Goal: Task Accomplishment & Management: Use online tool/utility

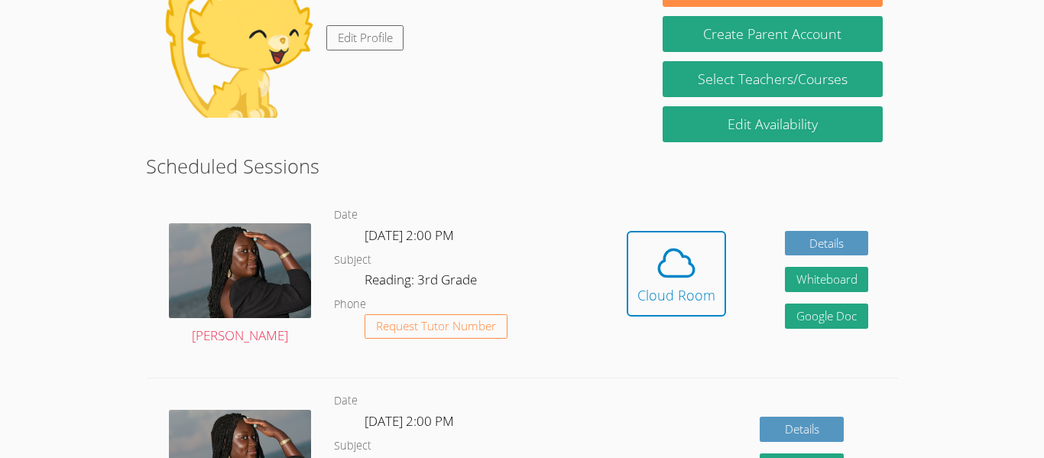
scroll to position [283, 0]
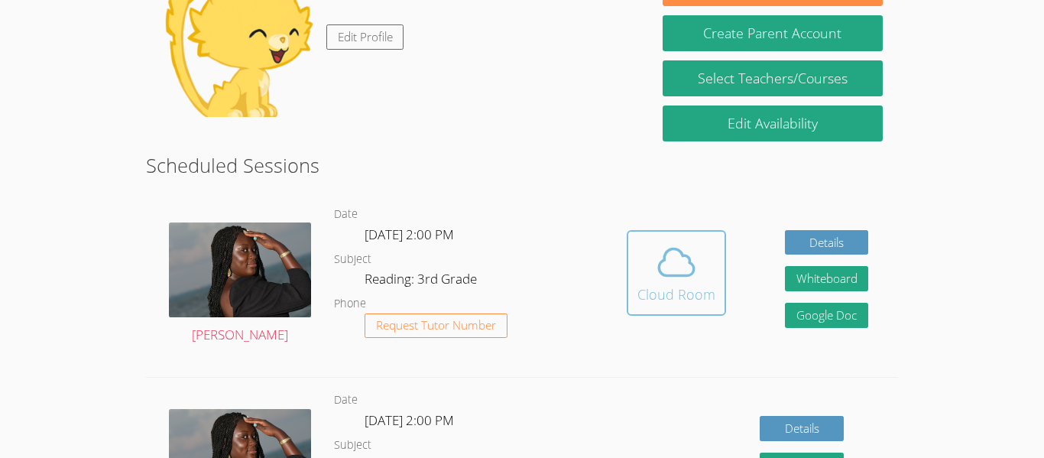
click at [676, 261] on icon at bounding box center [676, 262] width 43 height 43
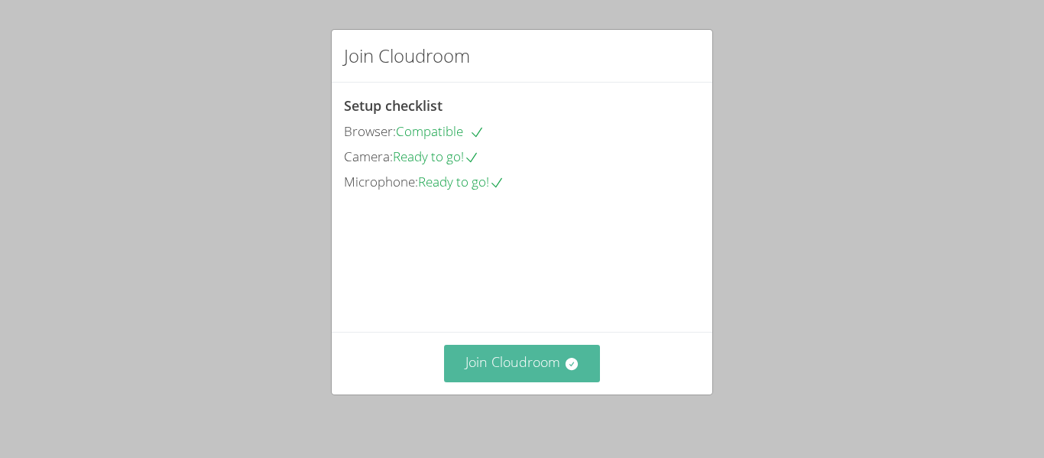
click at [567, 360] on icon at bounding box center [571, 364] width 12 height 12
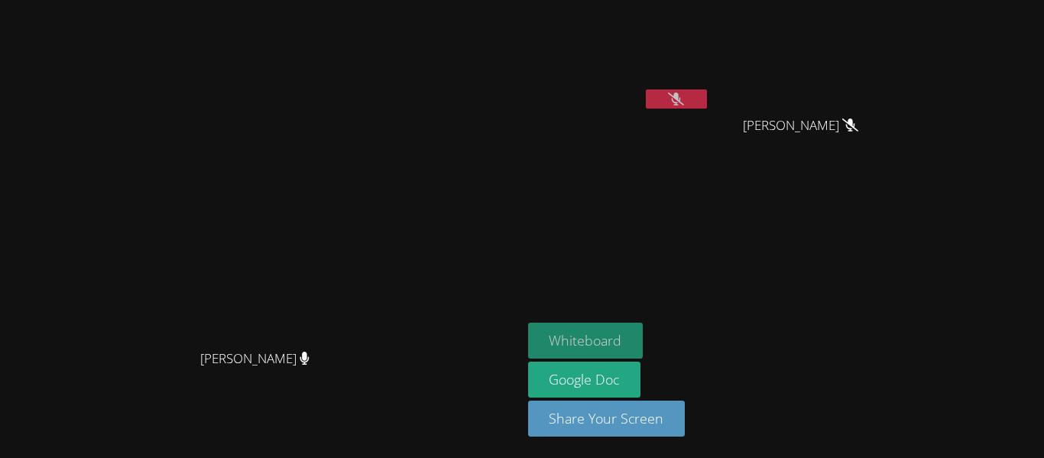
click at [643, 347] on button "Whiteboard" at bounding box center [585, 340] width 115 height 36
click at [707, 100] on button at bounding box center [676, 98] width 61 height 19
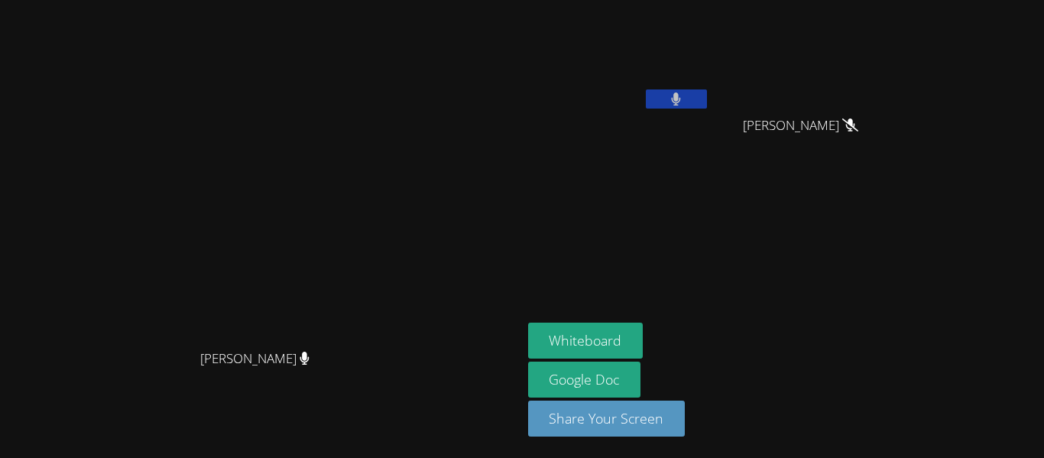
click at [707, 100] on button at bounding box center [676, 98] width 61 height 19
click at [707, 99] on button at bounding box center [676, 98] width 61 height 19
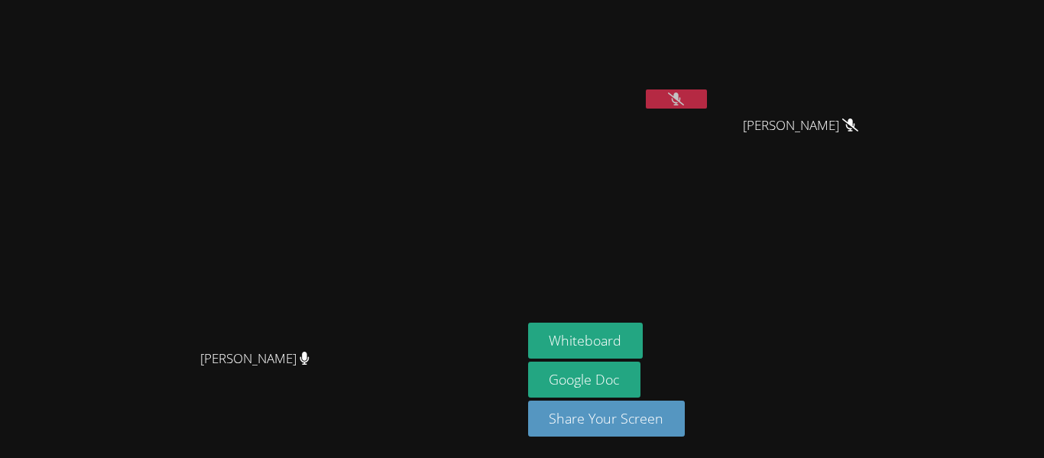
click at [684, 95] on icon at bounding box center [676, 98] width 16 height 13
click at [707, 95] on button at bounding box center [676, 98] width 61 height 19
click at [707, 105] on button at bounding box center [676, 98] width 61 height 19
click at [707, 100] on button at bounding box center [676, 98] width 61 height 19
click at [710, 83] on video at bounding box center [619, 57] width 182 height 102
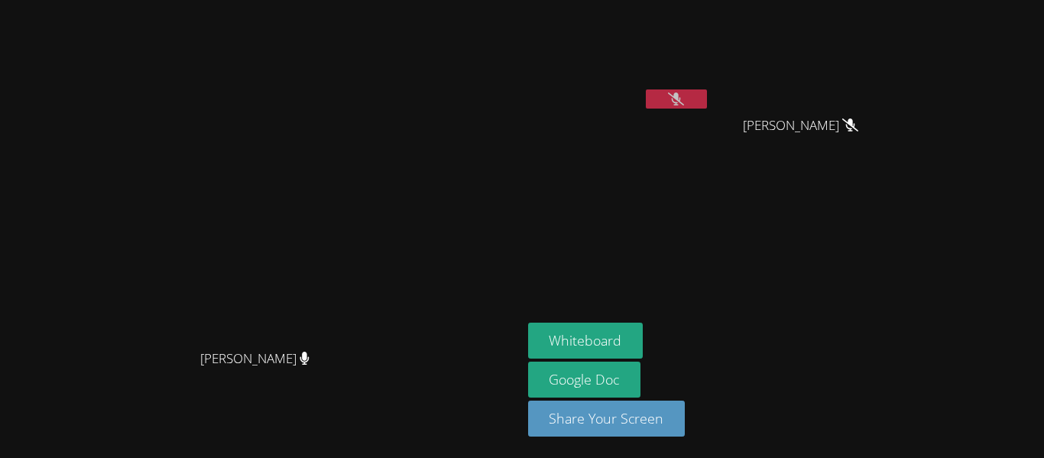
click at [707, 96] on button at bounding box center [676, 98] width 61 height 19
click at [681, 98] on icon at bounding box center [676, 98] width 10 height 13
click at [684, 93] on icon at bounding box center [676, 98] width 16 height 13
click at [707, 95] on button at bounding box center [676, 98] width 61 height 19
click at [707, 107] on button at bounding box center [676, 98] width 61 height 19
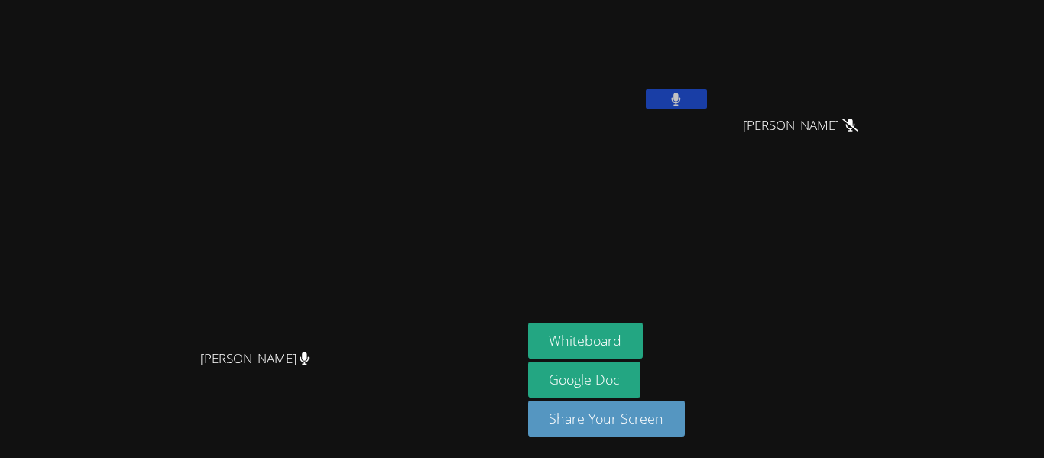
click at [707, 91] on button at bounding box center [676, 98] width 61 height 19
click at [707, 103] on button at bounding box center [676, 98] width 61 height 19
click at [684, 96] on icon at bounding box center [676, 98] width 16 height 13
click at [707, 103] on button at bounding box center [676, 98] width 61 height 19
click at [707, 96] on button at bounding box center [676, 98] width 61 height 19
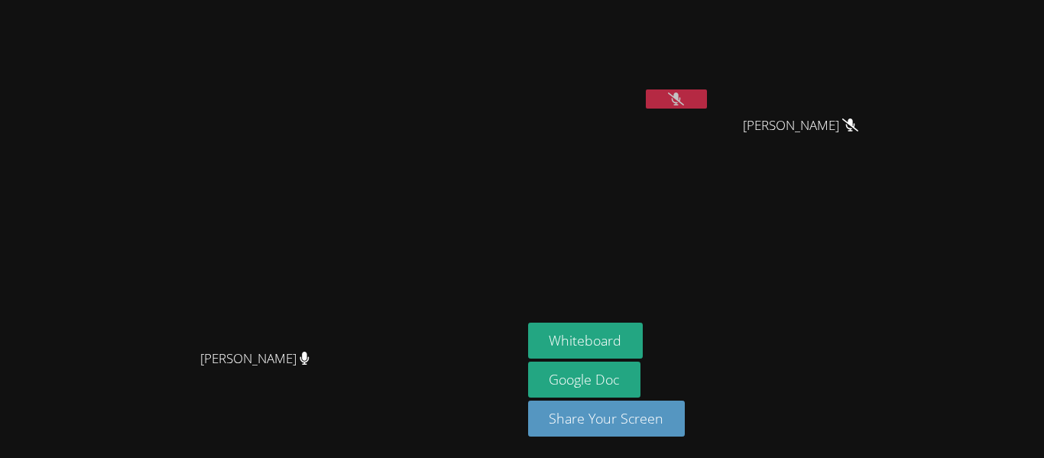
click at [710, 65] on video at bounding box center [619, 57] width 182 height 102
click at [707, 100] on button at bounding box center [676, 98] width 61 height 19
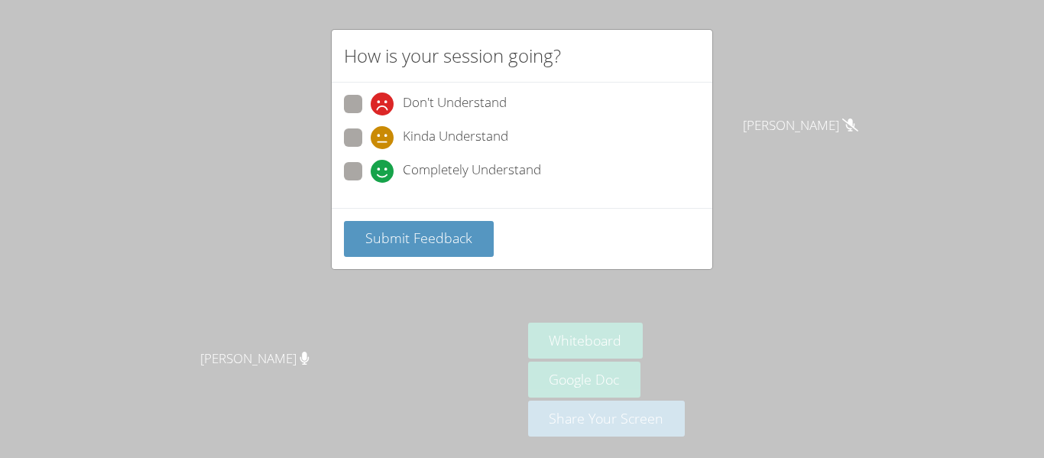
click at [464, 134] on span "Kinda Understand" at bounding box center [455, 137] width 105 height 23
click at [384, 134] on input "Kinda Understand" at bounding box center [377, 134] width 13 height 13
radio input "true"
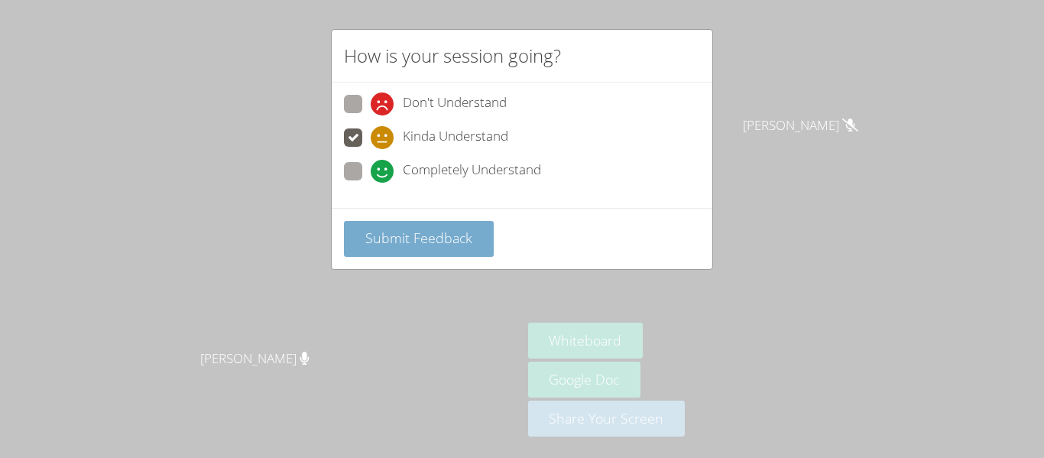
click at [436, 235] on span "Submit Feedback" at bounding box center [418, 237] width 107 height 18
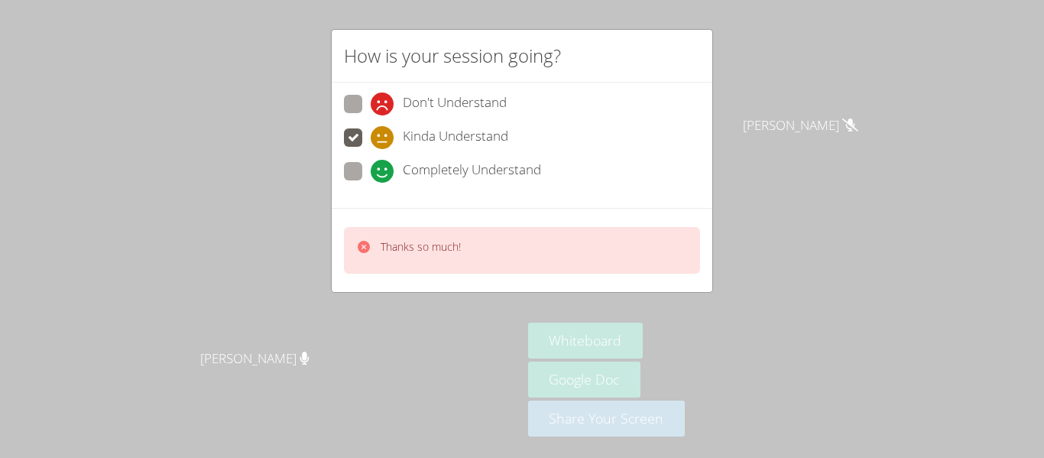
click at [720, 215] on div "How is your session going? Don't Understand Kinda Understand Completely Underst…" at bounding box center [522, 229] width 1044 height 458
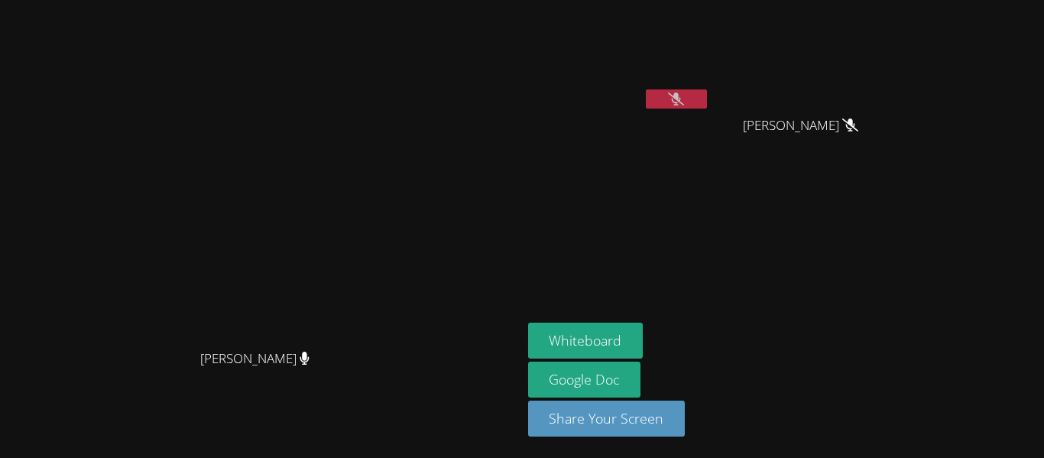
click at [707, 96] on button at bounding box center [676, 98] width 61 height 19
click at [707, 102] on button at bounding box center [676, 98] width 61 height 19
click at [684, 94] on icon at bounding box center [676, 98] width 16 height 13
click at [681, 99] on icon at bounding box center [676, 98] width 9 height 13
click at [707, 91] on button at bounding box center [676, 98] width 61 height 19
